Goal: Information Seeking & Learning: Learn about a topic

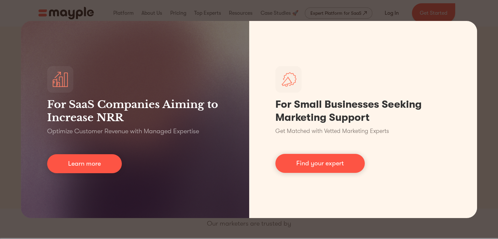
click at [488, 18] on div "For SaaS Companies Aiming to Increase NRR Optimize Customer Revenue with Manage…" at bounding box center [249, 119] width 498 height 239
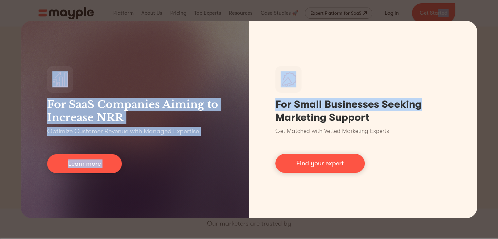
drag, startPoint x: 488, startPoint y: 18, endPoint x: 439, endPoint y: -9, distance: 55.7
click at [439, 0] on html "By continuing to use this site you agree to our Cookie Policy Got it Join us LI…" at bounding box center [249, 119] width 498 height 239
click at [485, 62] on div "For SaaS Companies Aiming to Increase NRR Optimize Customer Revenue with Manage…" at bounding box center [249, 119] width 498 height 239
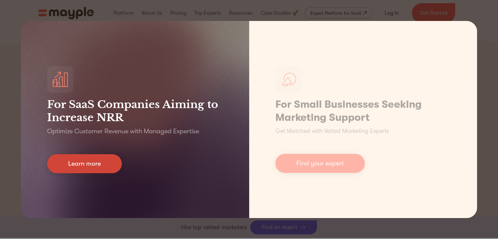
scroll to position [2806, 0]
click at [87, 157] on link "Learn more" at bounding box center [84, 163] width 75 height 19
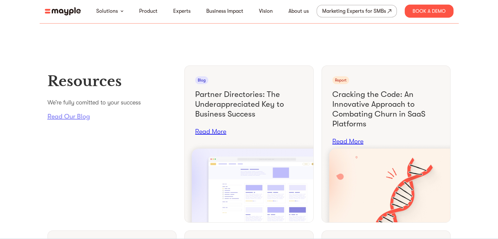
scroll to position [2439, 0]
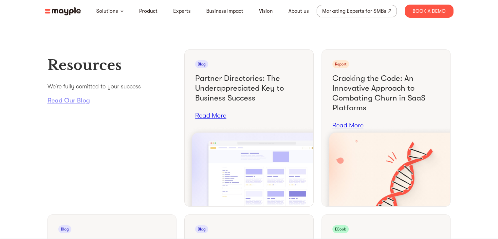
drag, startPoint x: 69, startPoint y: 120, endPoint x: 60, endPoint y: 117, distance: 10.0
click at [60, 105] on link "Read Our Blog" at bounding box center [112, 100] width 129 height 9
